Goal: Task Accomplishment & Management: Manage account settings

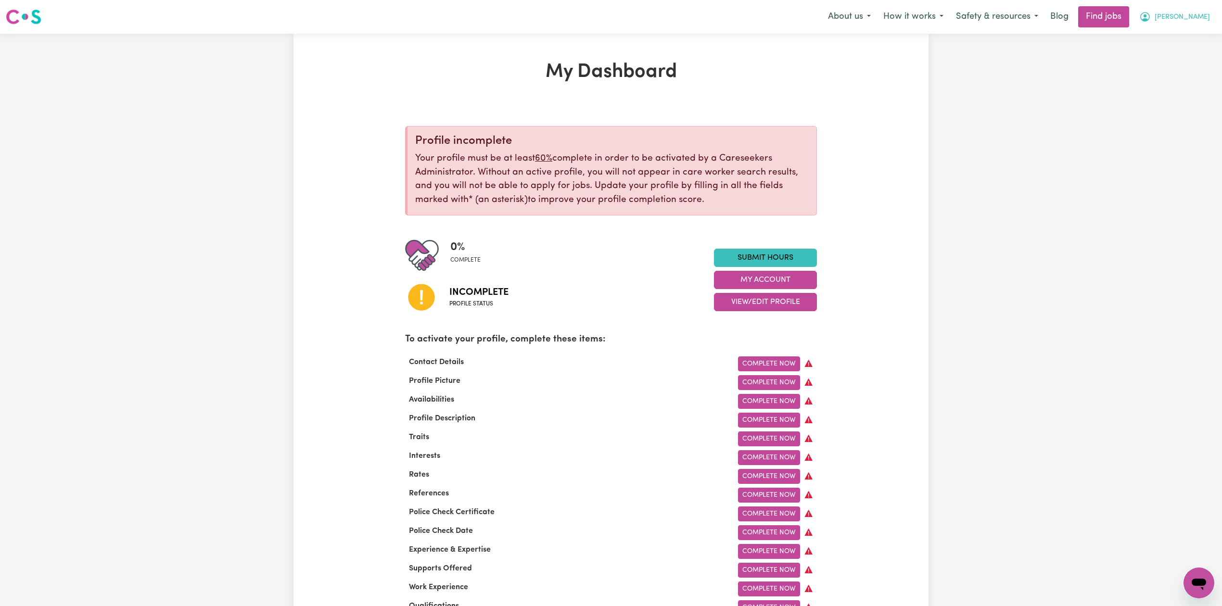
click at [1194, 19] on span "[PERSON_NAME]" at bounding box center [1182, 17] width 55 height 11
click at [1152, 70] on link "Logout" at bounding box center [1178, 73] width 76 height 18
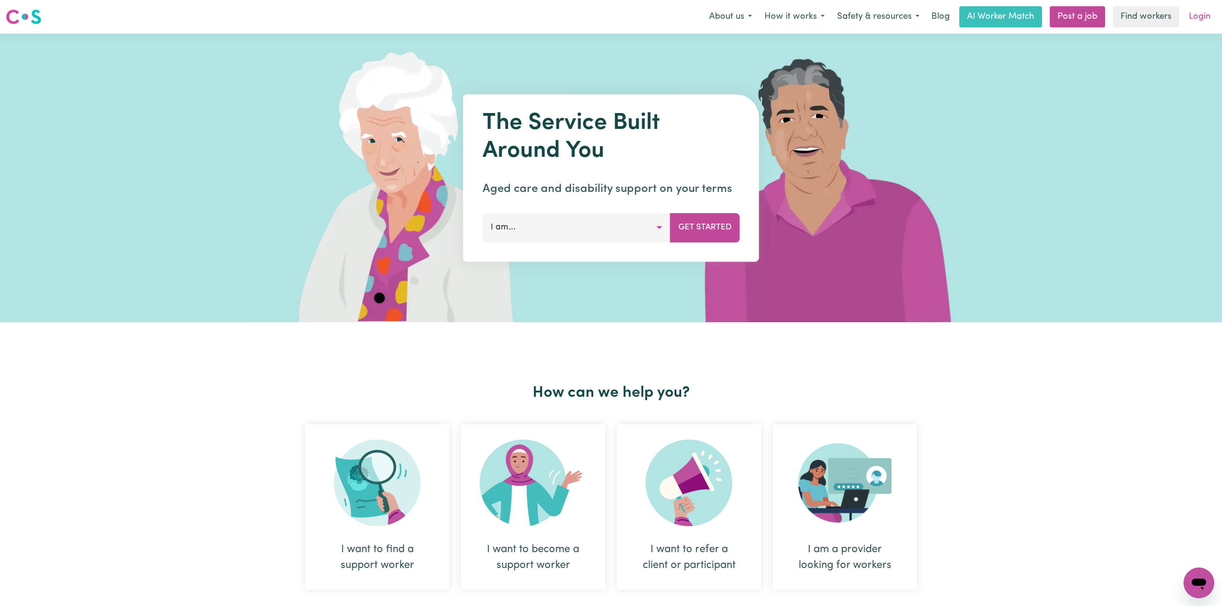
click at [1200, 12] on link "Login" at bounding box center [1199, 16] width 33 height 21
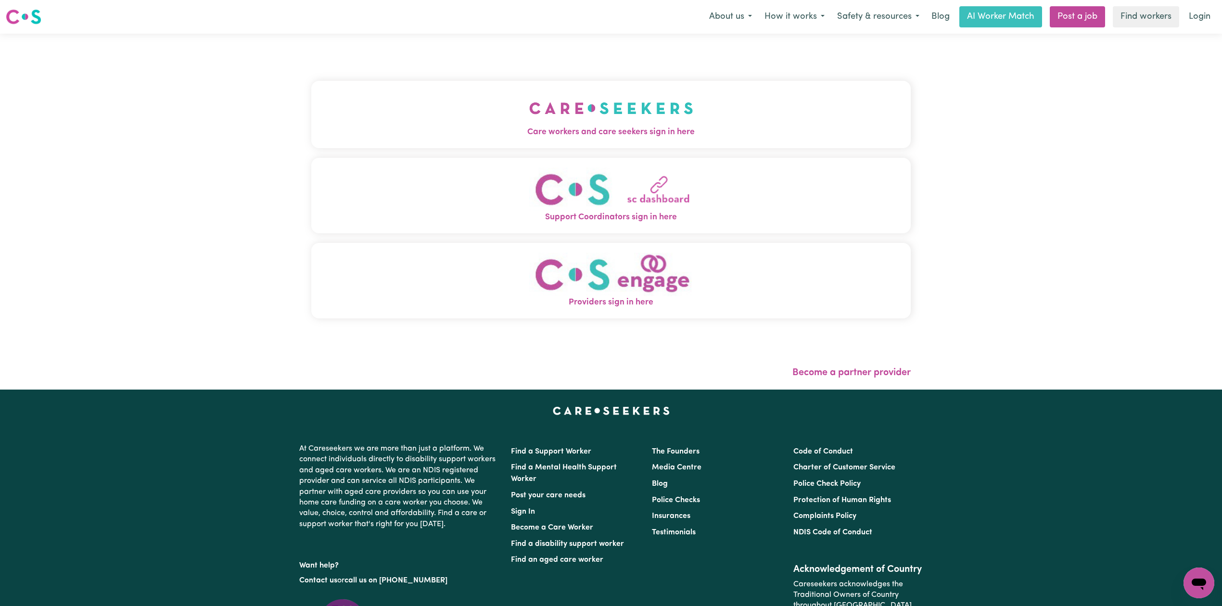
click at [546, 83] on button "Care workers and care seekers sign in here" at bounding box center [611, 114] width 600 height 67
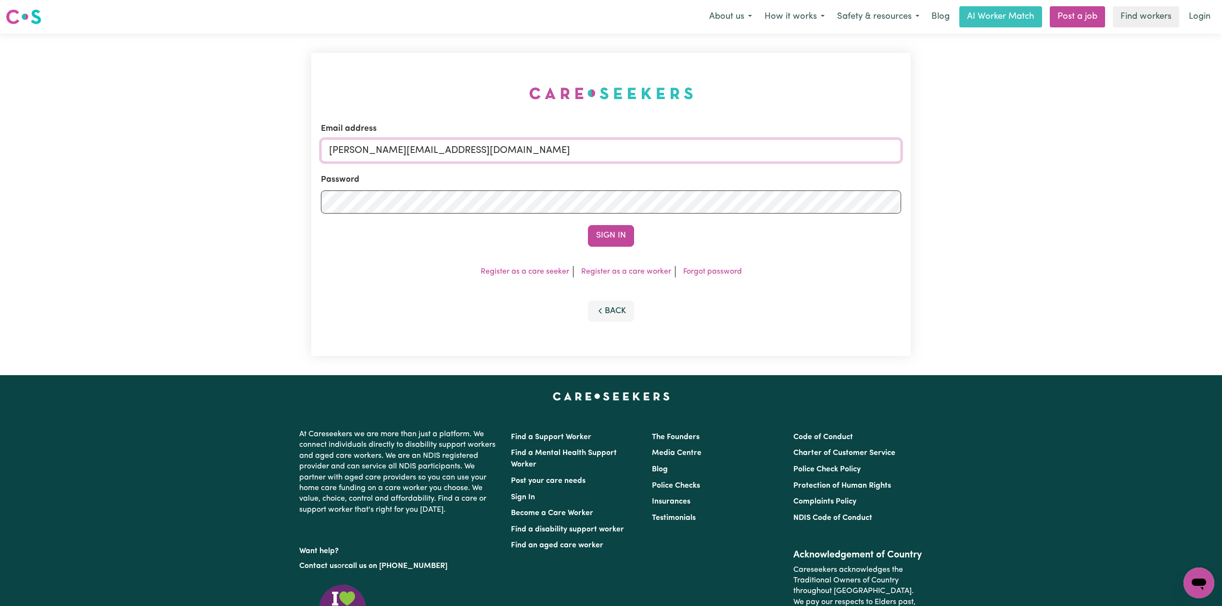
drag, startPoint x: 474, startPoint y: 143, endPoint x: 455, endPoint y: 164, distance: 28.6
click at [470, 151] on input "[PERSON_NAME][EMAIL_ADDRESS][DOMAIN_NAME]" at bounding box center [611, 150] width 580 height 23
drag, startPoint x: 380, startPoint y: 149, endPoint x: 593, endPoint y: 185, distance: 216.3
click at [598, 176] on form "Email address Superuser~[EMAIL_ADDRESS][DOMAIN_NAME] Password Sign In" at bounding box center [611, 185] width 580 height 124
type input "Superuser~[EMAIL_ADDRESS][DOMAIN_NAME]"
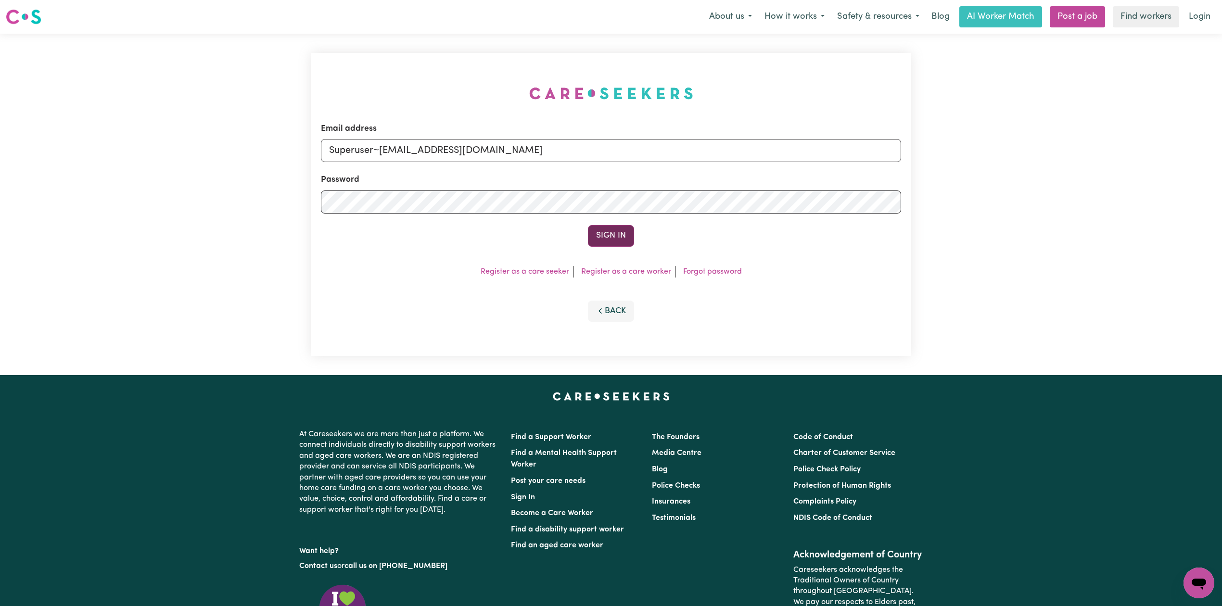
click at [603, 238] on button "Sign In" at bounding box center [611, 235] width 46 height 21
